Goal: Navigation & Orientation: Understand site structure

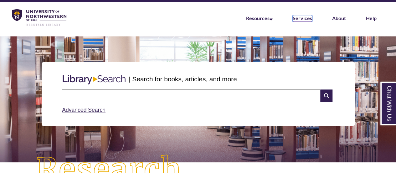
click at [305, 18] on link "Services" at bounding box center [302, 18] width 19 height 7
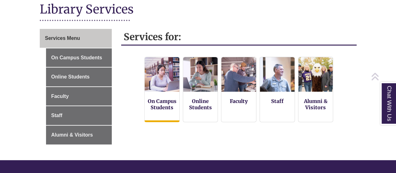
scroll to position [82, 0]
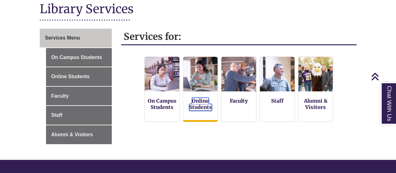
click at [195, 106] on link "Online Students" at bounding box center [200, 103] width 23 height 13
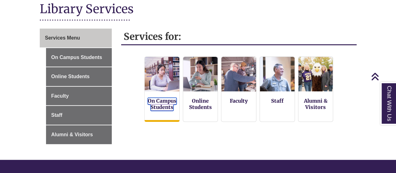
click at [169, 102] on link "On Campus Students" at bounding box center [162, 103] width 29 height 13
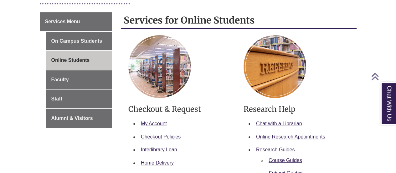
scroll to position [116, 0]
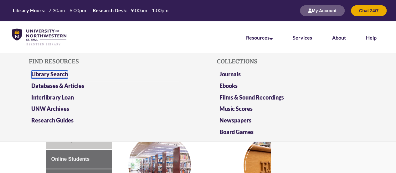
click at [43, 73] on link "Library Search" at bounding box center [49, 74] width 37 height 8
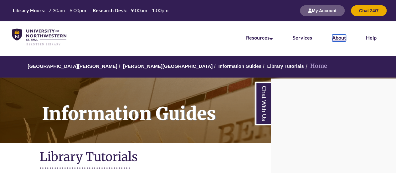
click at [343, 35] on link "About" at bounding box center [339, 37] width 14 height 7
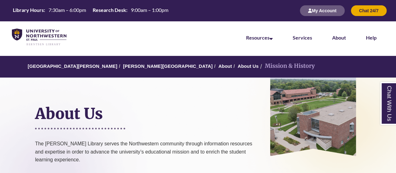
click at [312, 37] on li "Services" at bounding box center [302, 36] width 39 height 31
click at [305, 38] on link "Services" at bounding box center [302, 37] width 19 height 7
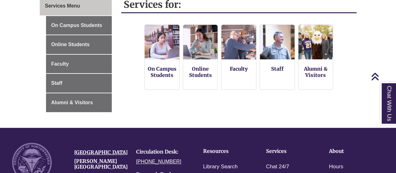
scroll to position [106, 0]
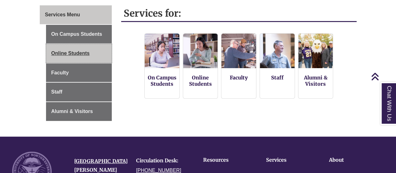
click at [77, 51] on link "Online Students" at bounding box center [79, 53] width 66 height 19
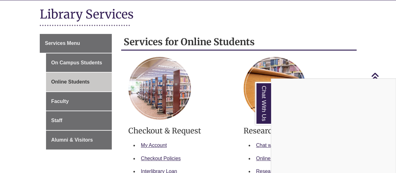
scroll to position [62, 0]
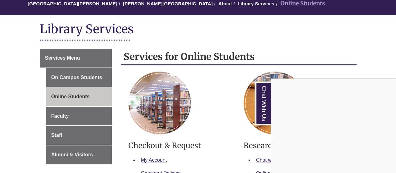
click at [88, 74] on div "Chat With Us" at bounding box center [198, 86] width 396 height 173
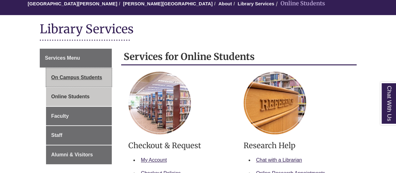
click at [88, 74] on link "On Campus Students" at bounding box center [79, 77] width 66 height 19
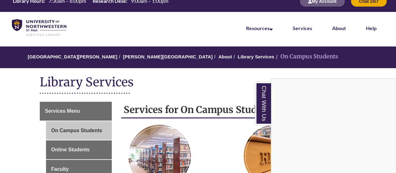
scroll to position [10, 0]
